Goal: Task Accomplishment & Management: Use online tool/utility

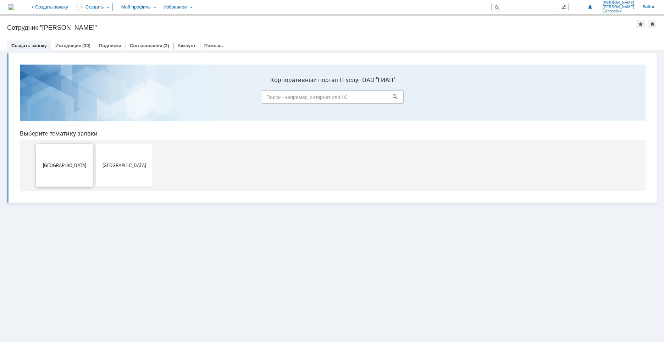
click at [70, 166] on span "[GEOGRAPHIC_DATA]" at bounding box center [64, 164] width 52 height 5
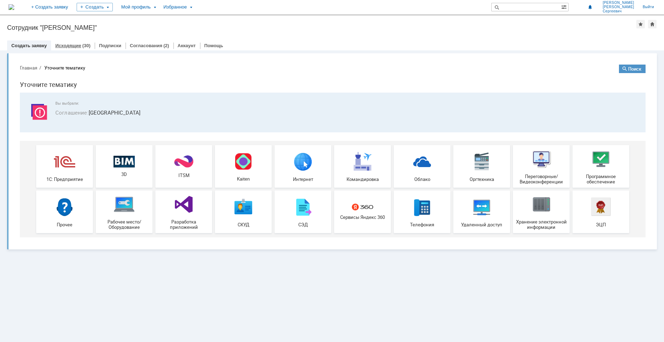
click at [69, 45] on link "Исходящие" at bounding box center [68, 45] width 26 height 5
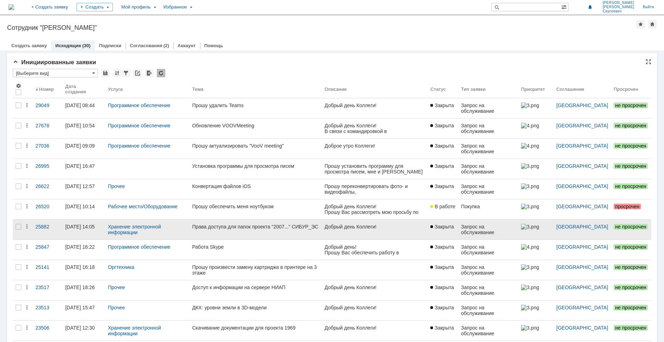
click at [237, 227] on div "Права доступа для папок проекта "2007..." СИБУР_ЭС" at bounding box center [255, 227] width 127 height 6
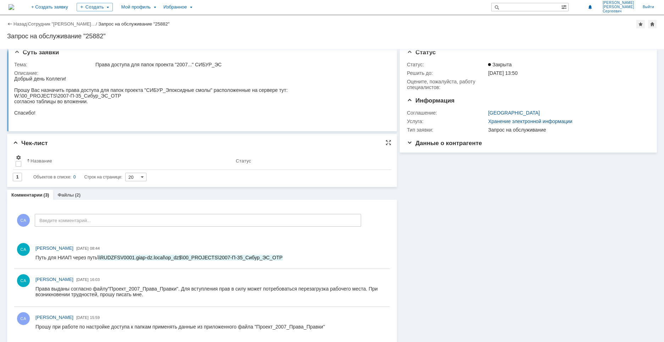
scroll to position [13, 0]
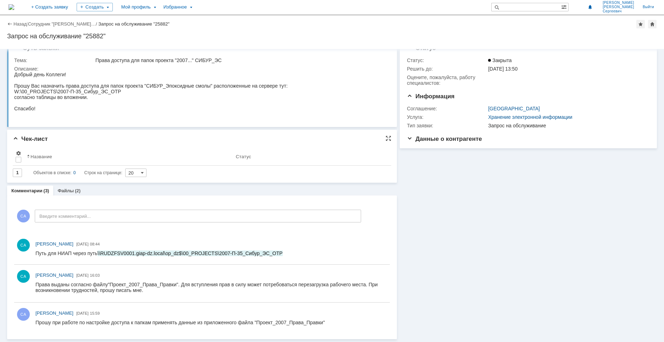
click at [61, 190] on link "Файлы" at bounding box center [65, 190] width 16 height 5
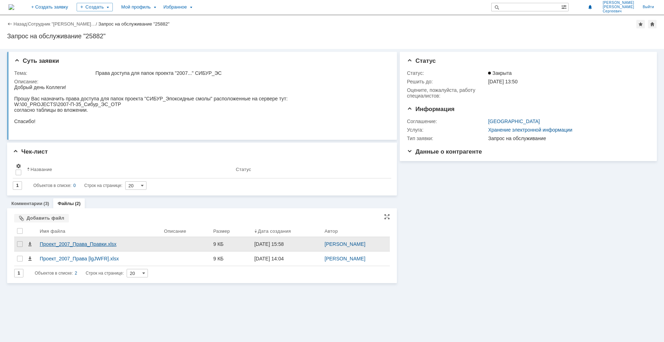
click at [76, 244] on div "Проект_2007_Права_Правки.xlsx" at bounding box center [99, 244] width 118 height 6
